Goal: Browse casually

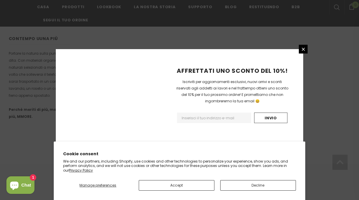
scroll to position [411, 0]
